Goal: Task Accomplishment & Management: Use online tool/utility

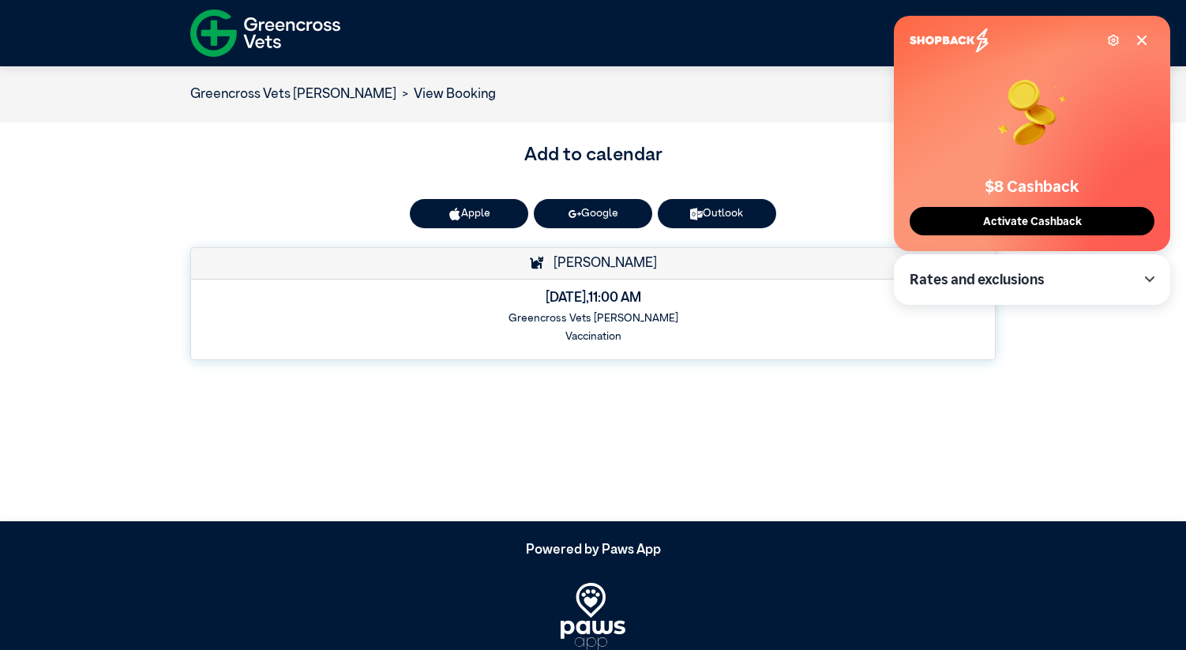
click at [1142, 35] on icon at bounding box center [1141, 40] width 13 height 13
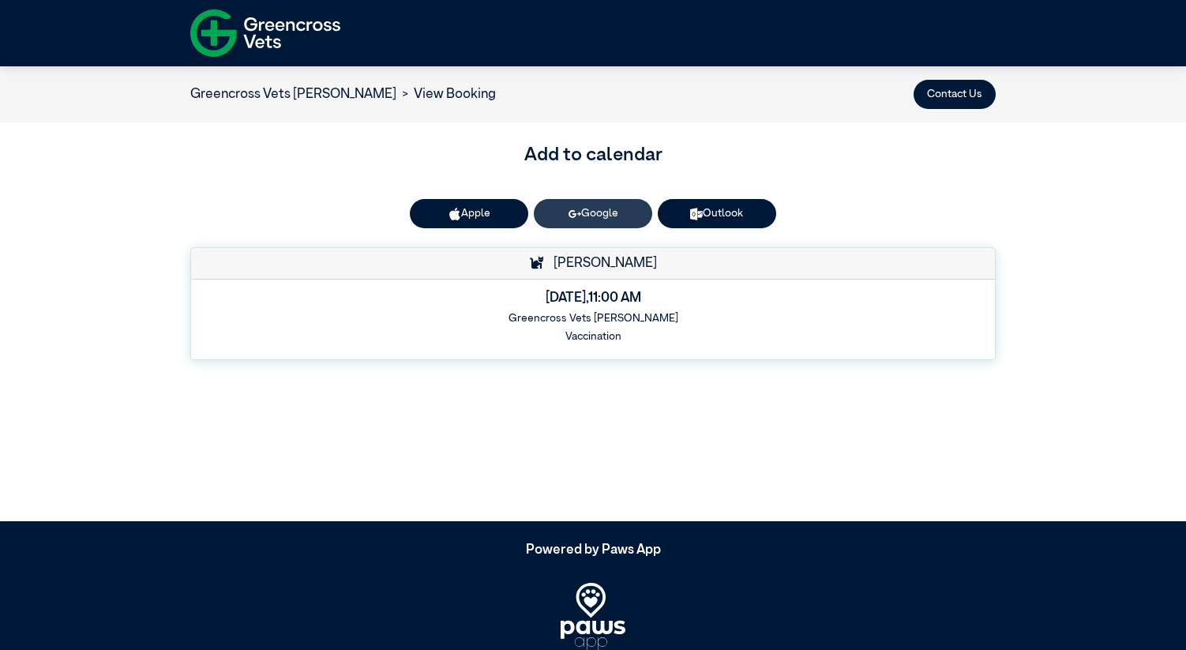
click at [602, 210] on link "Google" at bounding box center [593, 213] width 118 height 29
